Goal: Task Accomplishment & Management: Complete application form

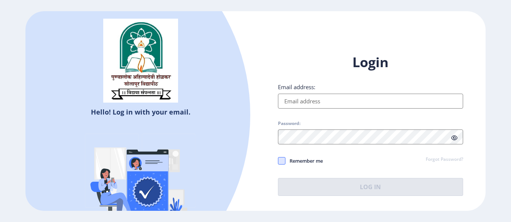
type input "[EMAIL_ADDRESS][DOMAIN_NAME]"
click at [283, 160] on span at bounding box center [281, 160] width 7 height 7
click at [278, 161] on input "Remember me" at bounding box center [278, 161] width 0 height 0
checkbox input "true"
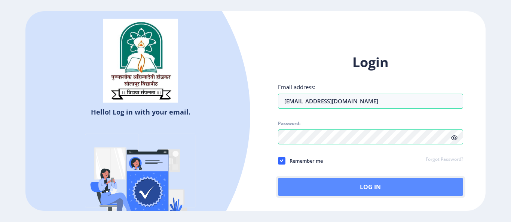
click at [351, 185] on button "Log In" at bounding box center [370, 187] width 185 height 18
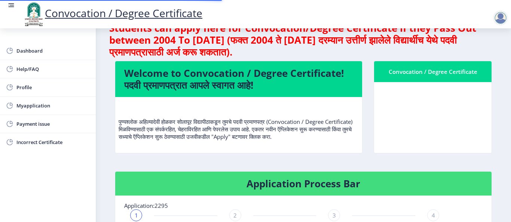
scroll to position [24, 0]
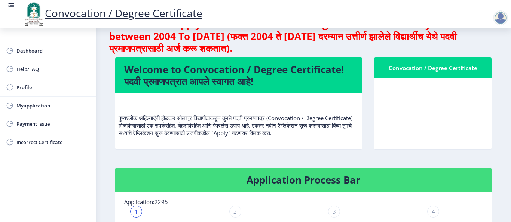
click at [264, 85] on h4 "Welcome to Convocation / Degree Certificate! पदवी प्रमाणपत्रात आपले स्वागत आहे!" at bounding box center [238, 76] width 229 height 24
click at [256, 126] on p "पुण्यश्लोक अहिल्यादेवी होळकर सोलापूर विद्यापीठाकडून तुमचे पदवी प्रमाणपत्र (Conv…" at bounding box center [238, 117] width 240 height 37
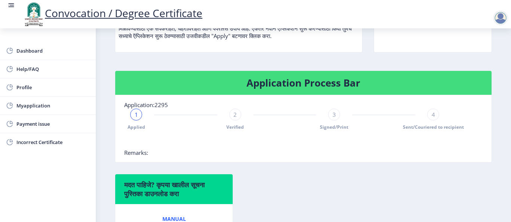
scroll to position [114, 0]
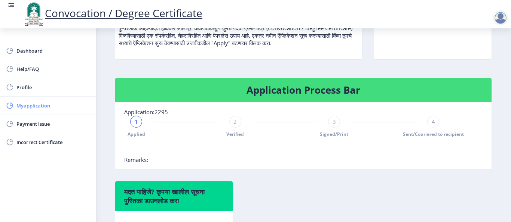
click at [37, 104] on span "Myapplication" at bounding box center [52, 105] width 73 height 9
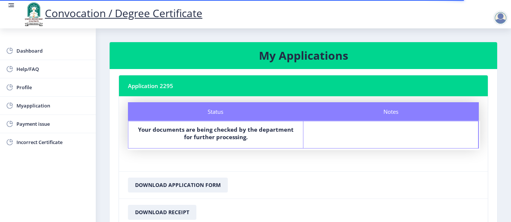
click at [171, 84] on nb-card-header "Application 2295" at bounding box center [303, 86] width 369 height 21
click at [348, 58] on h3 "My Applications" at bounding box center [302, 55] width 369 height 15
click at [343, 56] on h3 "My Applications" at bounding box center [302, 55] width 369 height 15
click at [347, 56] on h3 "My Applications" at bounding box center [302, 55] width 369 height 15
click at [341, 57] on h3 "My Applications" at bounding box center [302, 55] width 369 height 15
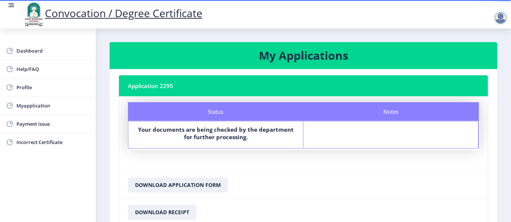
click at [346, 57] on h3 "My Applications" at bounding box center [302, 55] width 369 height 15
click at [232, 85] on nb-card-header "Application 2295" at bounding box center [303, 86] width 369 height 21
click at [153, 84] on nb-card-header "Application 2295" at bounding box center [303, 86] width 369 height 21
click at [283, 65] on nb-card-header "My Applications" at bounding box center [303, 55] width 387 height 27
click at [284, 61] on h3 "My Applications" at bounding box center [302, 55] width 369 height 15
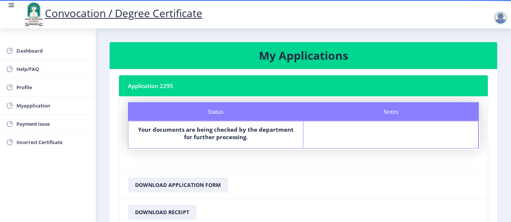
click at [305, 55] on h3 "My Applications" at bounding box center [302, 55] width 369 height 15
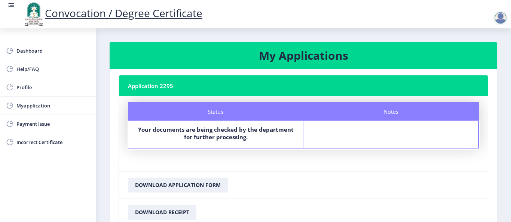
click at [502, 20] on div at bounding box center [500, 17] width 15 height 15
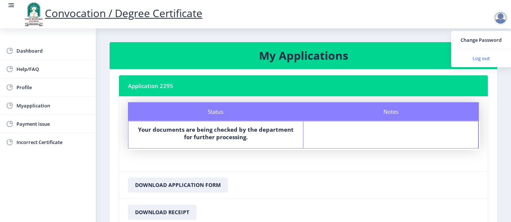
click at [486, 59] on span "Log out" at bounding box center [481, 58] width 48 height 9
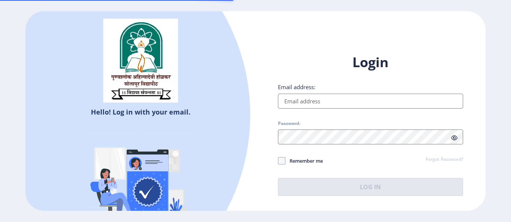
type input "[EMAIL_ADDRESS][DOMAIN_NAME]"
